Goal: Check status: Check status

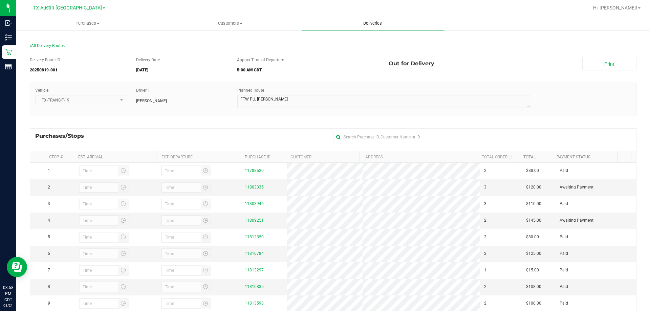
click at [371, 23] on span "Deliveries" at bounding box center [372, 23] width 37 height 6
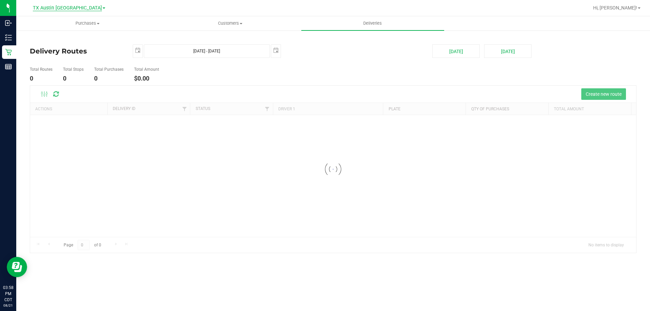
click at [63, 8] on span "TX Austin [GEOGRAPHIC_DATA]" at bounding box center [67, 8] width 69 height 6
click at [41, 44] on link "TX San Antonio Retail" at bounding box center [69, 41] width 99 height 9
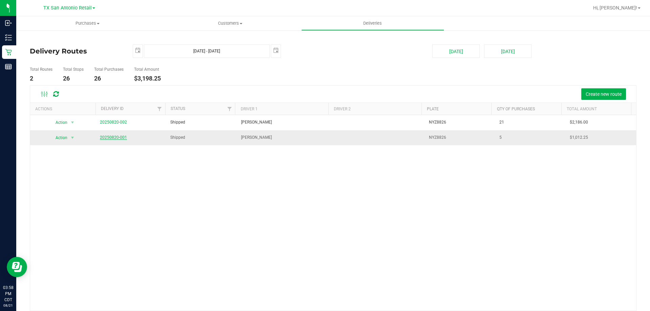
click at [114, 137] on link "20250820-001" at bounding box center [113, 137] width 27 height 5
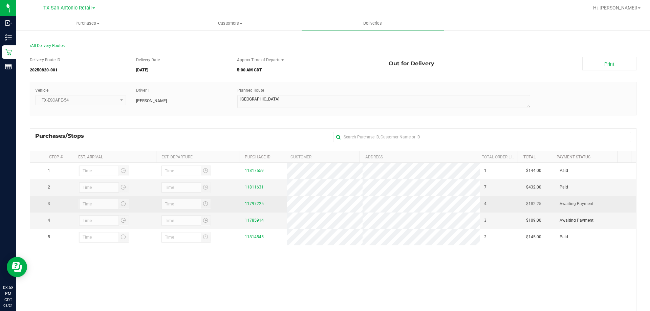
click at [259, 204] on link "11797225" at bounding box center [254, 203] width 19 height 5
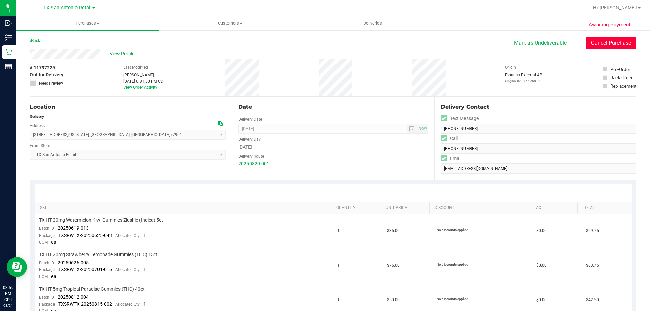
click at [606, 47] on button "Cancel Purchase" at bounding box center [610, 43] width 51 height 13
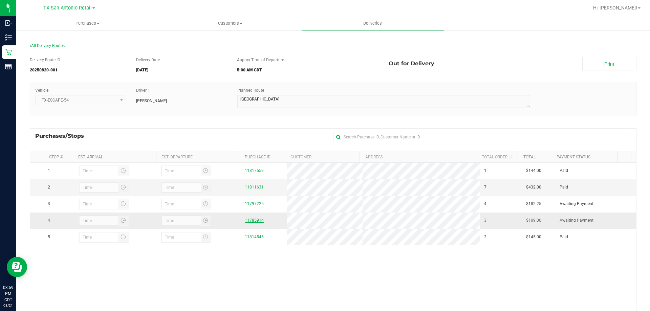
click at [253, 221] on link "11785914" at bounding box center [254, 220] width 19 height 5
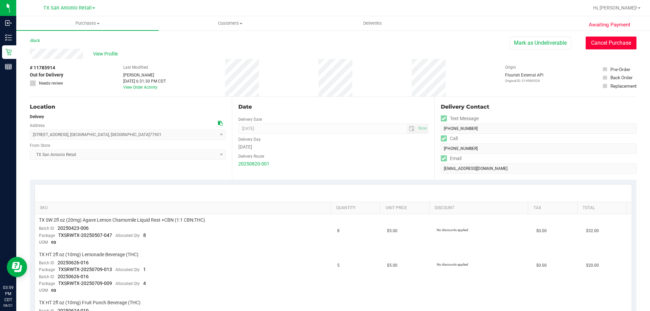
click at [608, 47] on button "Cancel Purchase" at bounding box center [610, 43] width 51 height 13
